Goal: Information Seeking & Learning: Understand process/instructions

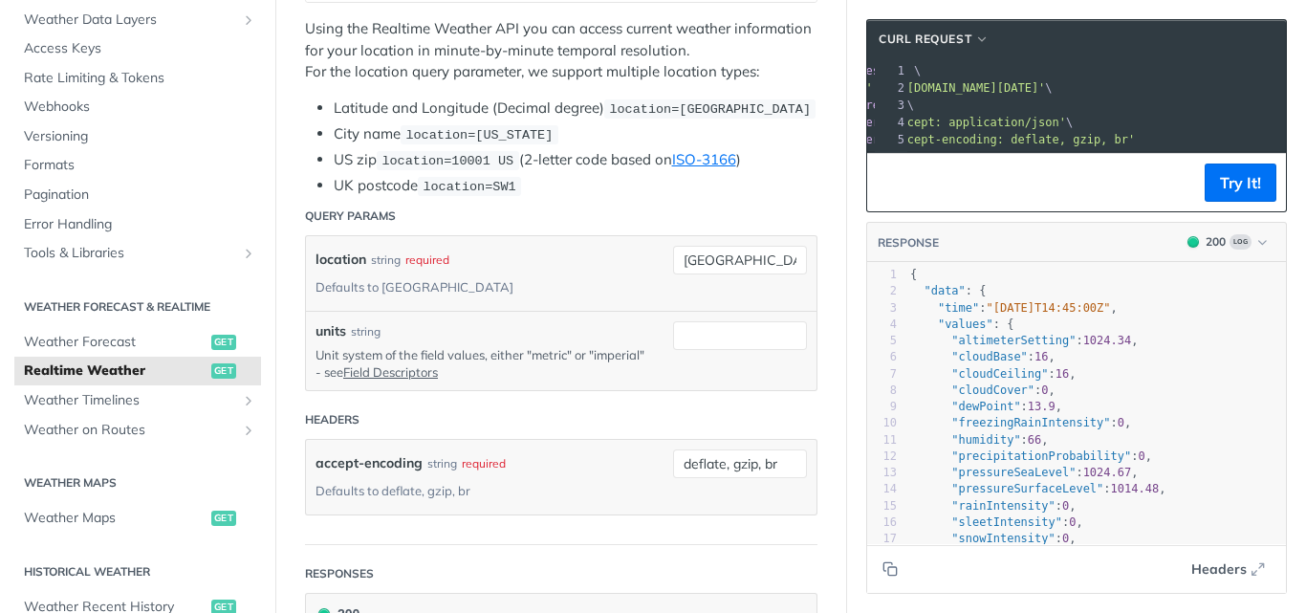
scroll to position [0, 143]
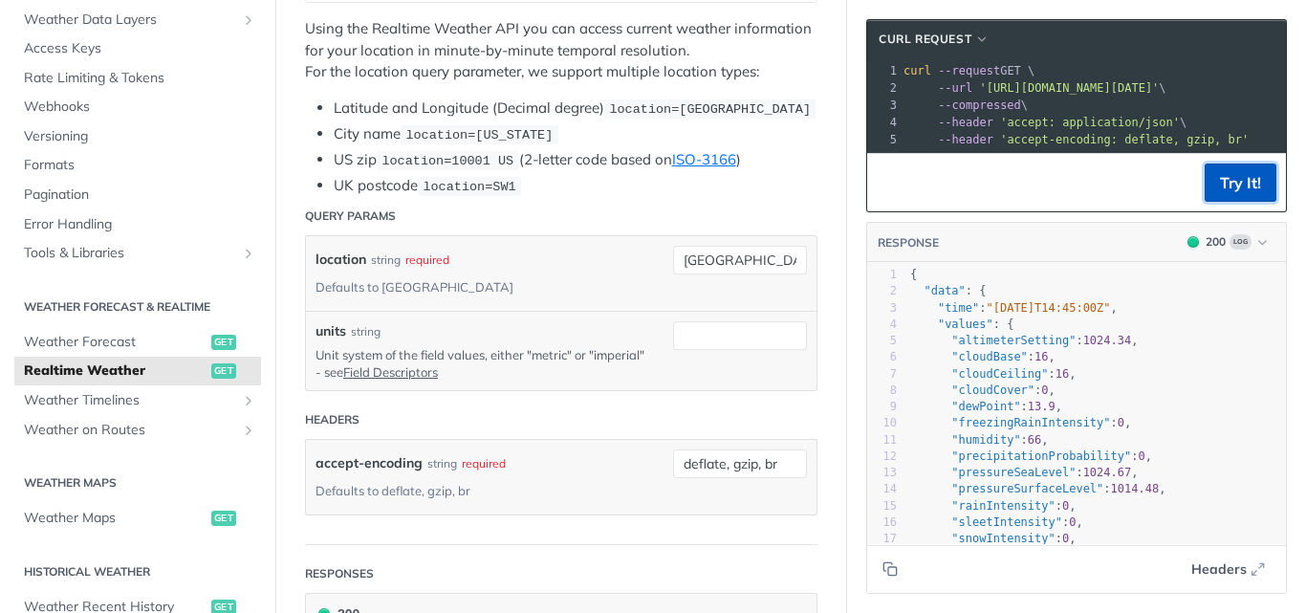
click at [1216, 202] on button "Try It!" at bounding box center [1240, 182] width 72 height 38
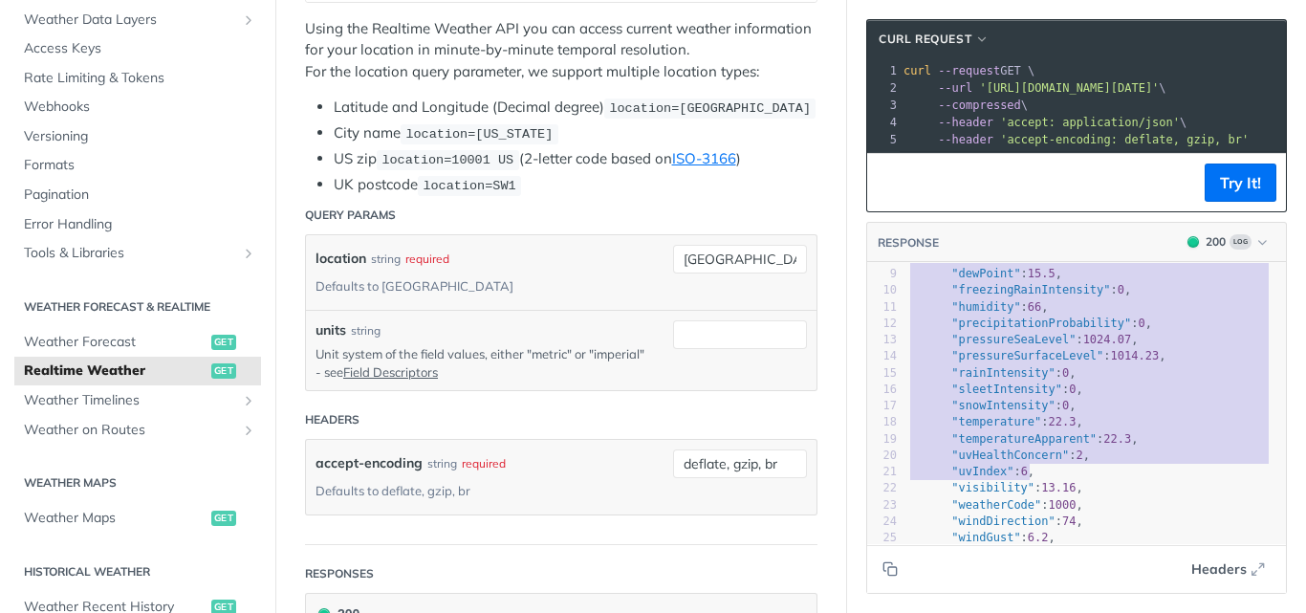
type textarea "{ "data": { "time": "2025-09-16T18:09:00Z", "values": { "altimeterSetting": 102…"
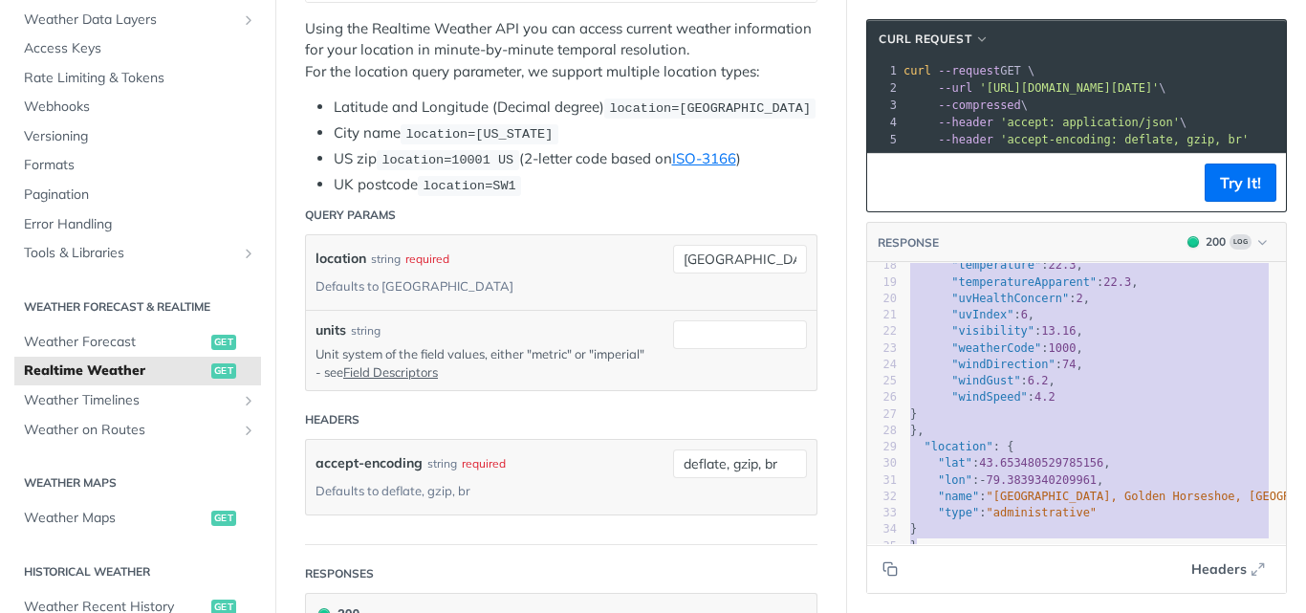
drag, startPoint x: 896, startPoint y: 284, endPoint x: 1035, endPoint y: 593, distance: 338.8
click at [1035, 593] on div "RESPONSE 200 Log { "data": { "time": "2025-09-16T18:09:00Z", "values": { "altim…" at bounding box center [1076, 408] width 421 height 372
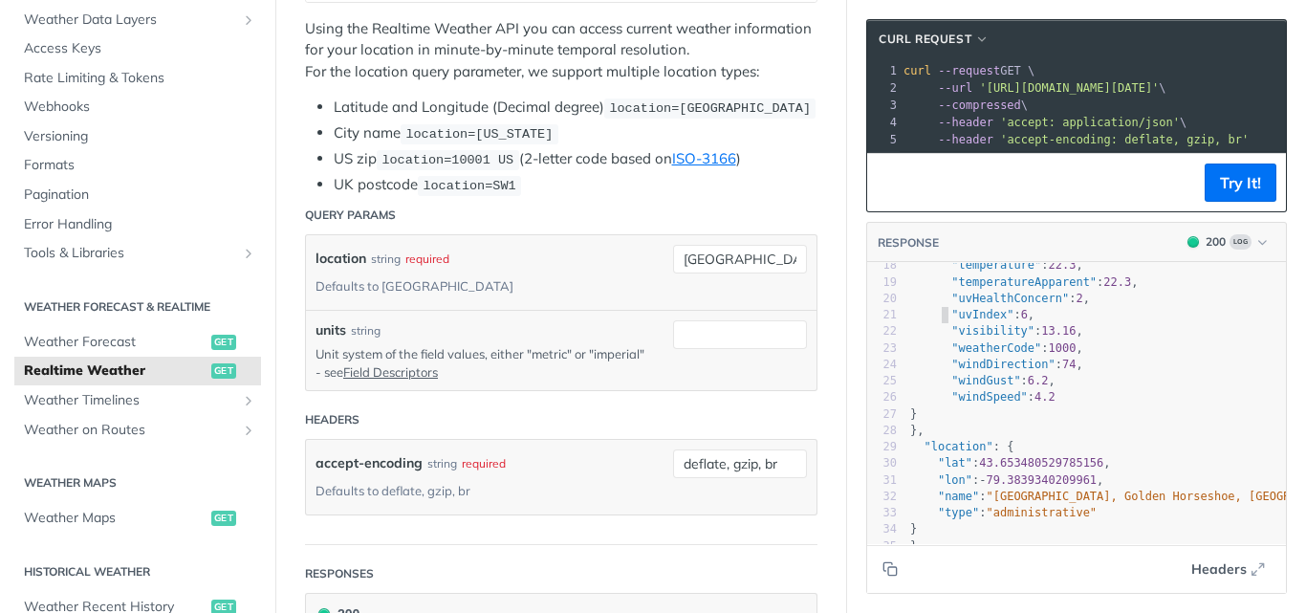
click at [926, 308] on span ""uvIndex" : 6 ," at bounding box center [972, 314] width 124 height 13
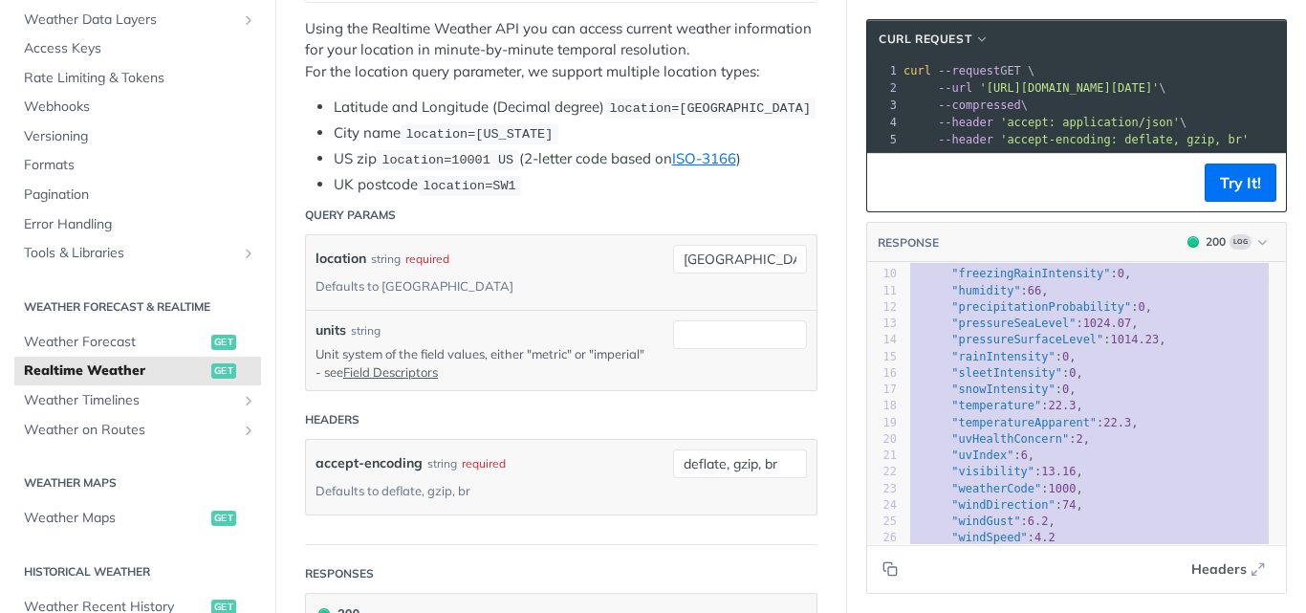
scroll to position [281, 0]
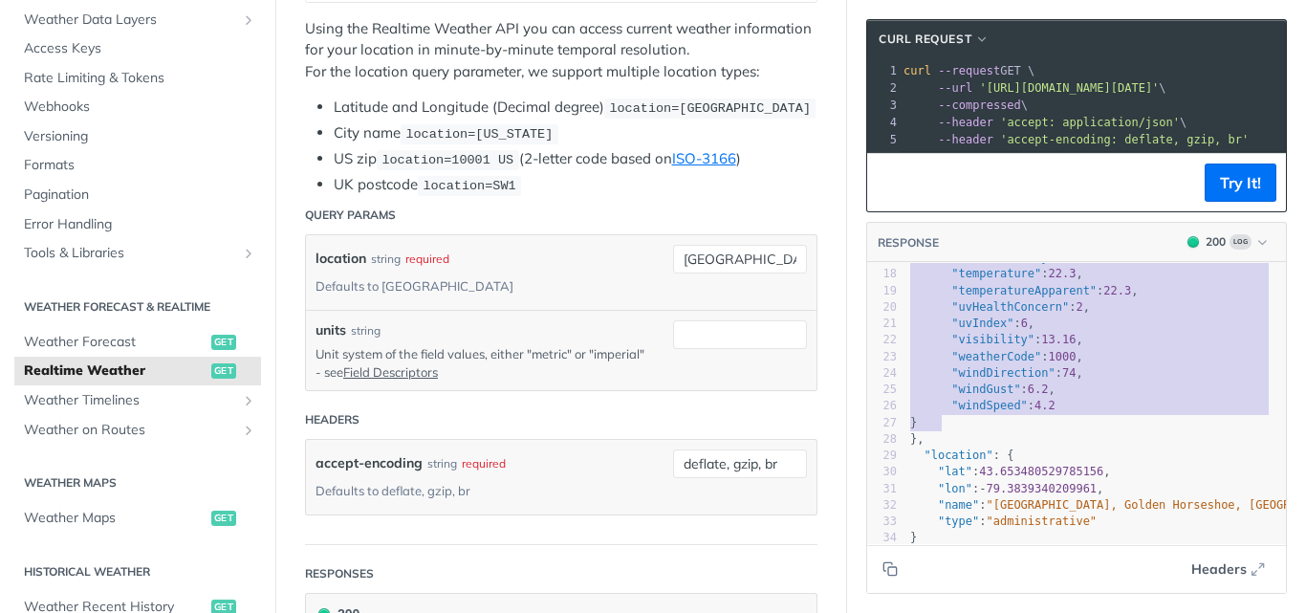
type textarea "{ "data": { "time": "2025-09-16T18:09:00Z", "values": { "altimeterSetting": 102…"
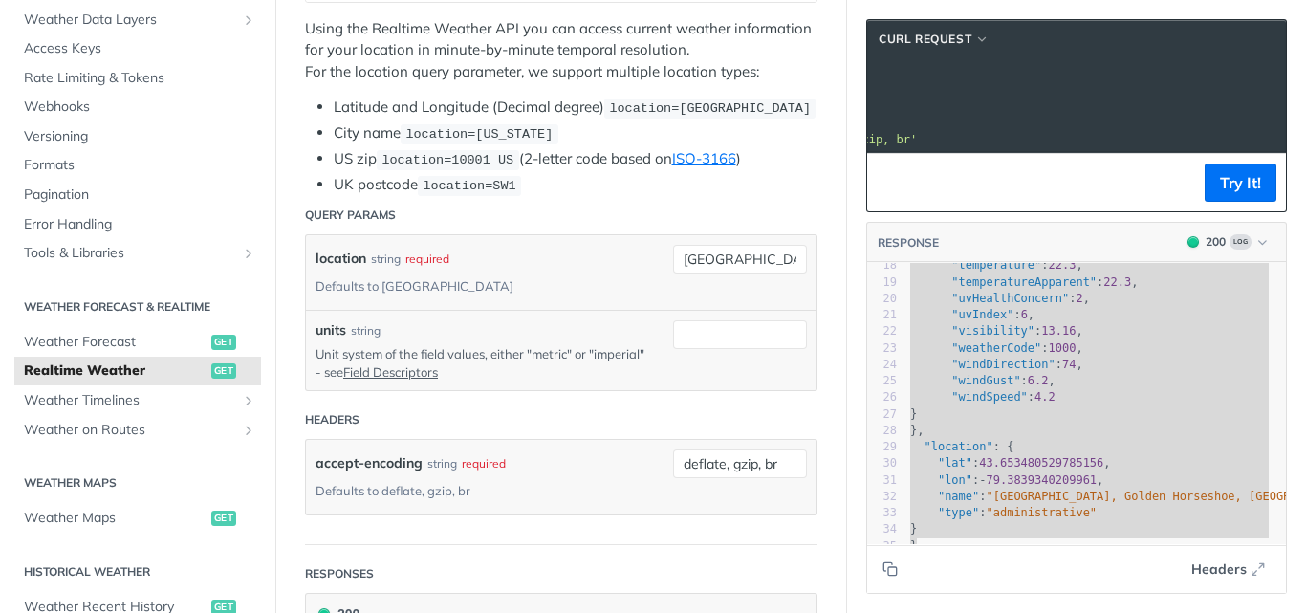
scroll to position [0, 346]
drag, startPoint x: 964, startPoint y: 87, endPoint x: 1259, endPoint y: 86, distance: 294.4
click at [834, 86] on span "--url 'https://api.tomorrow.io/v4/weather/realtime?location=toronto&apikey=8gEG…" at bounding box center [703, 87] width 263 height 13
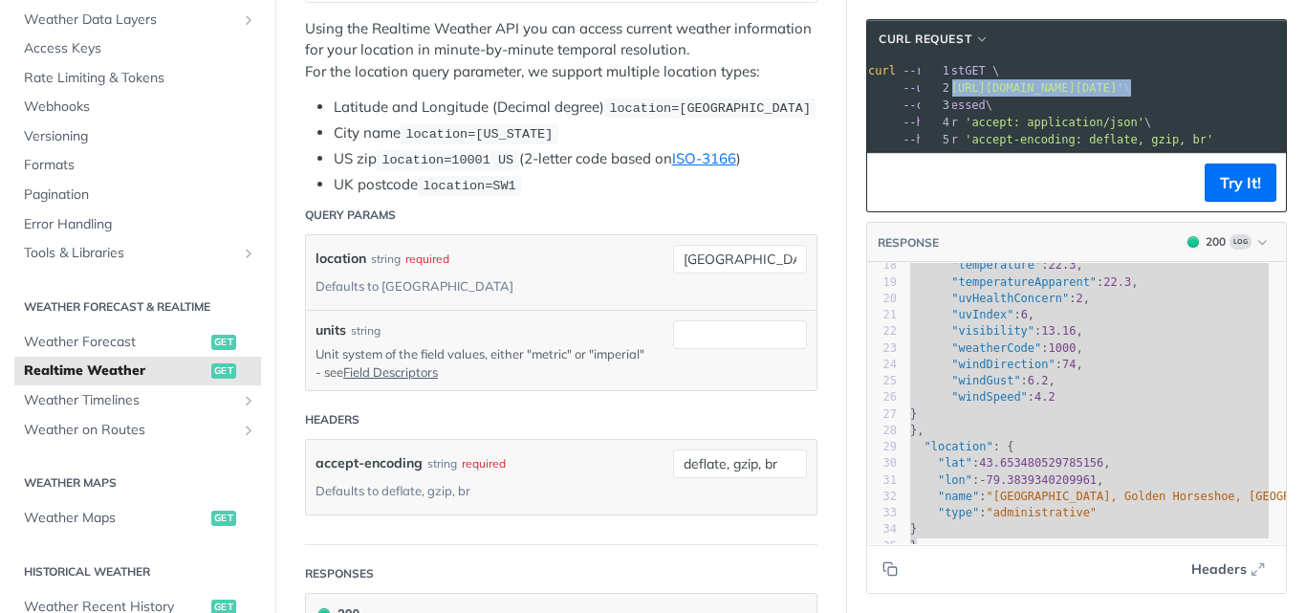
scroll to position [0, 0]
click at [72, 345] on span "Weather Forecast" at bounding box center [115, 342] width 183 height 19
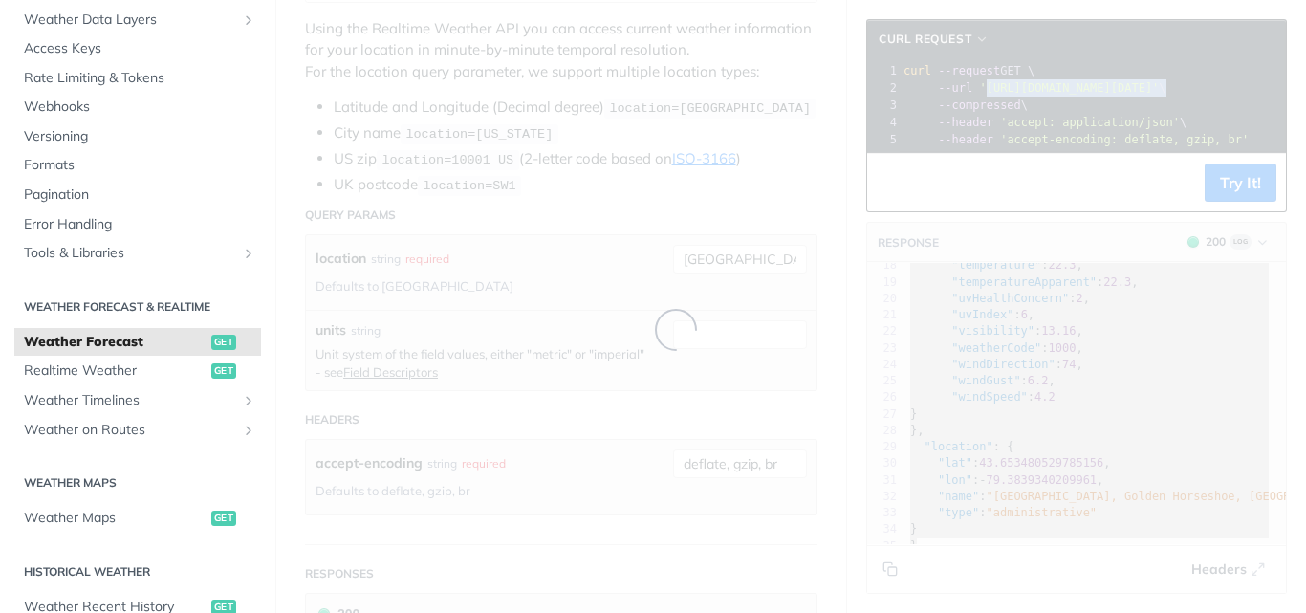
click at [72, 345] on span "Weather Forecast" at bounding box center [115, 342] width 183 height 19
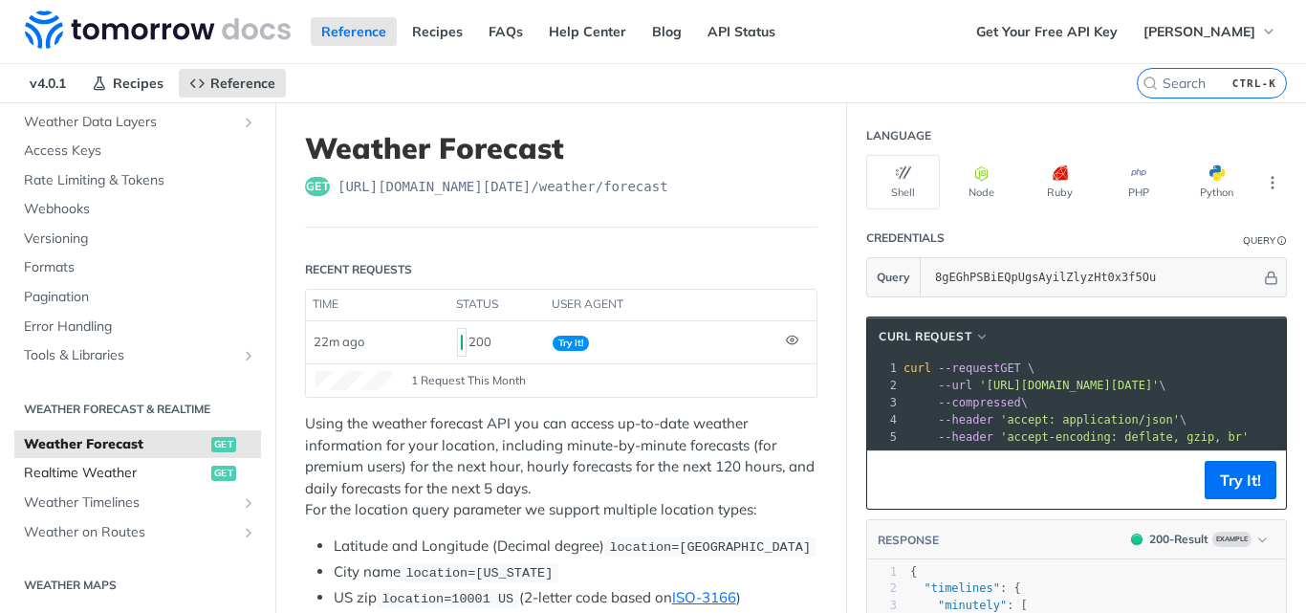
click at [57, 469] on span "Realtime Weather" at bounding box center [115, 473] width 183 height 19
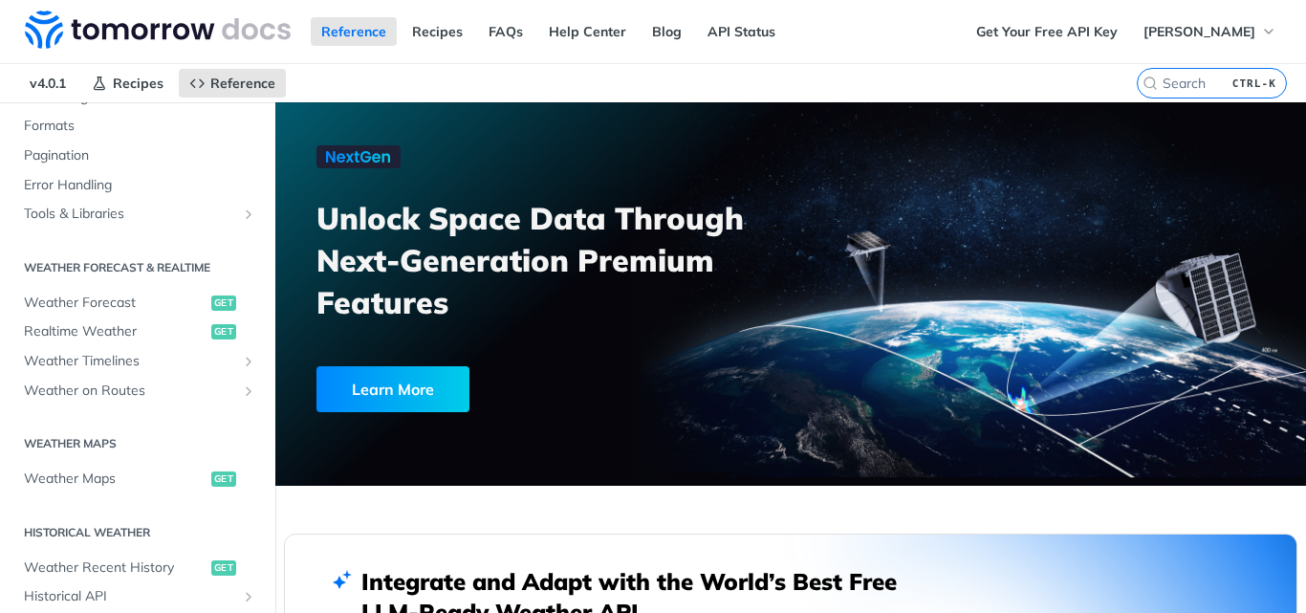
scroll to position [273, 0]
click at [118, 297] on span "Weather Forecast" at bounding box center [115, 301] width 183 height 19
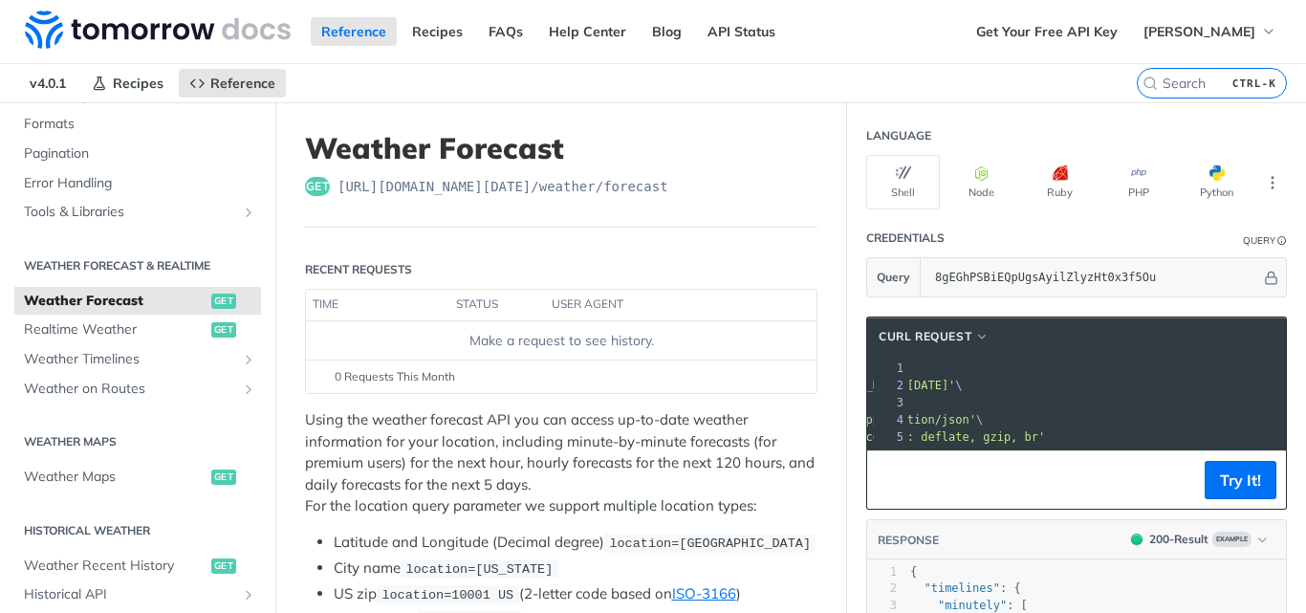
scroll to position [0, 223]
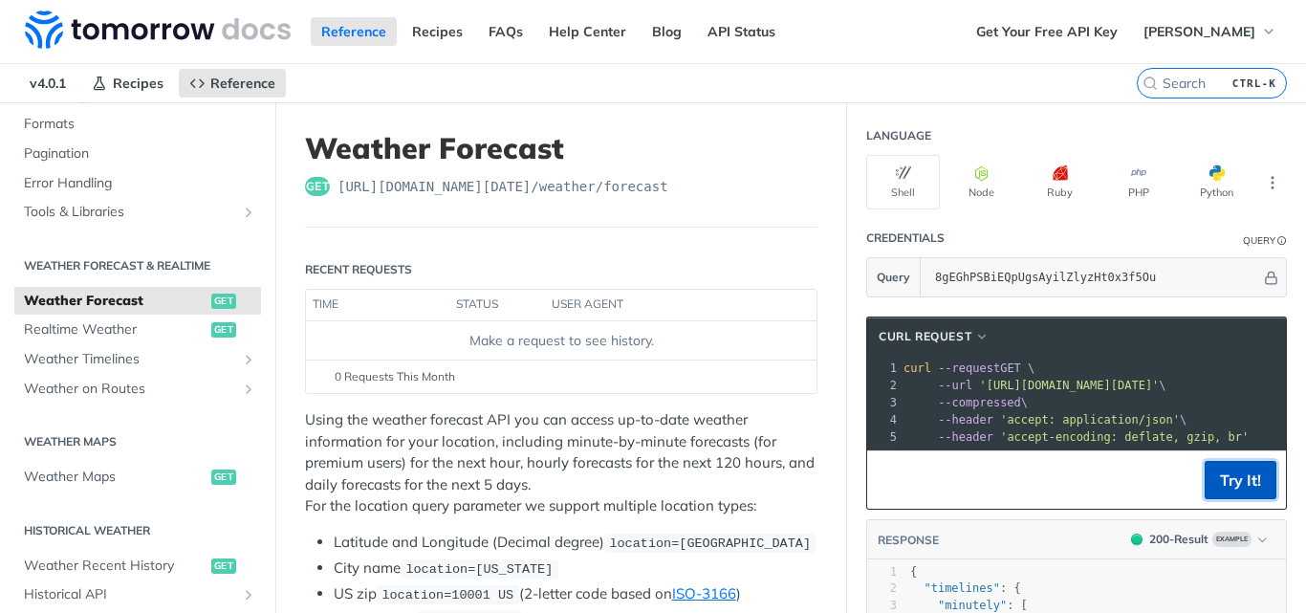
click at [1209, 495] on button "Try It!" at bounding box center [1240, 480] width 72 height 38
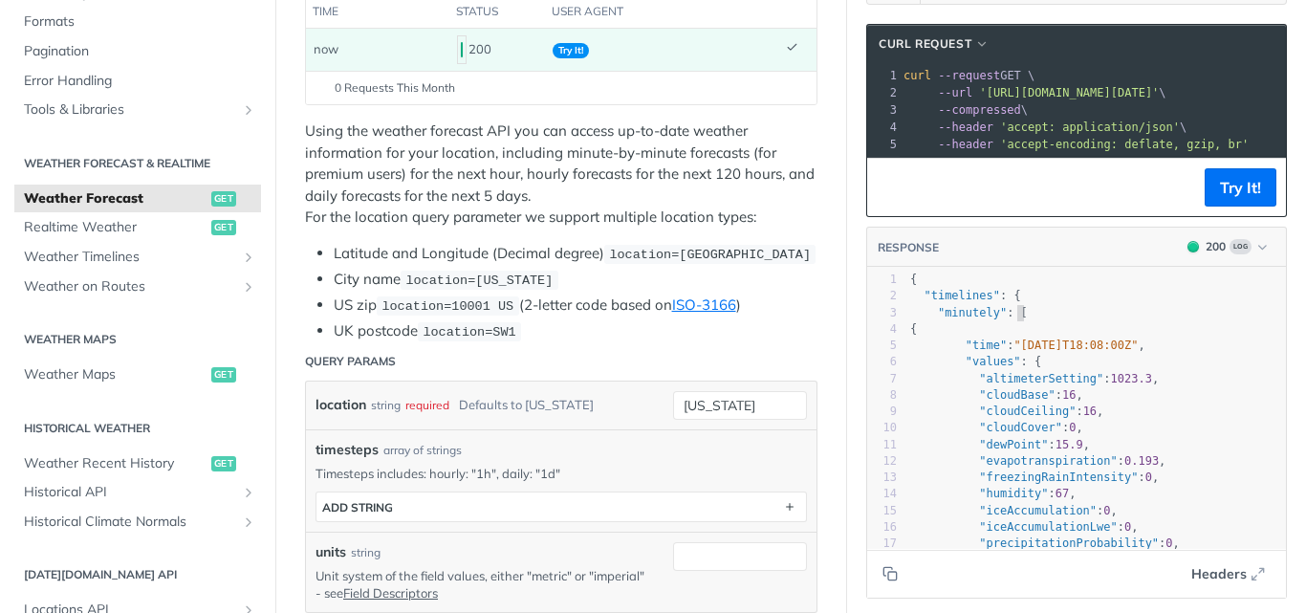
click at [1053, 321] on pre ""minutely" : [" at bounding box center [1095, 313] width 379 height 16
click at [1154, 304] on pre ""timelines" : {" at bounding box center [1095, 296] width 379 height 16
